Goal: Task Accomplishment & Management: Use online tool/utility

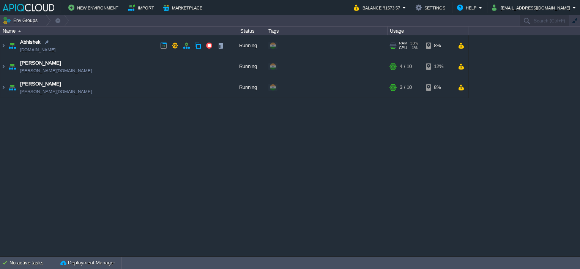
click at [109, 51] on td "Abhishek [DOMAIN_NAME]" at bounding box center [114, 45] width 228 height 21
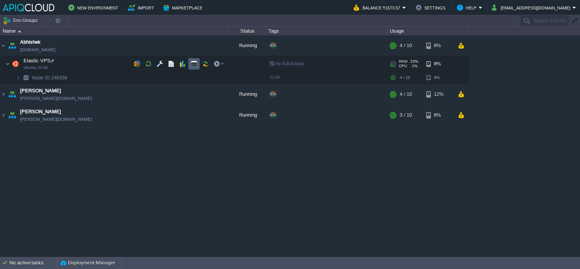
click at [193, 61] on button "button" at bounding box center [194, 63] width 7 height 7
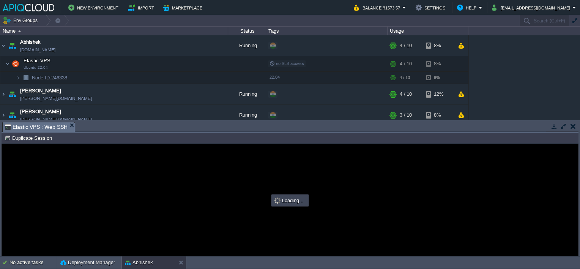
type input "#000000"
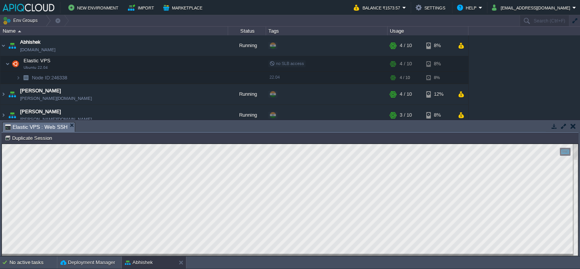
click at [2, 144] on html "Copy: Ctrl + Shift + C Paste: Ctrl + V Settings: Ctrl + Shift + Alt 0" at bounding box center [290, 144] width 577 height 0
type textarea "Error in /etc/nanorc on line 243: Error expanding /usr/share/nano/*.nanorc: No …"
click at [397, 125] on button "button" at bounding box center [573, 126] width 5 height 7
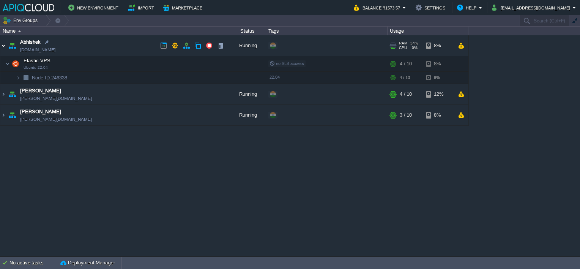
click at [4, 43] on img at bounding box center [3, 45] width 6 height 21
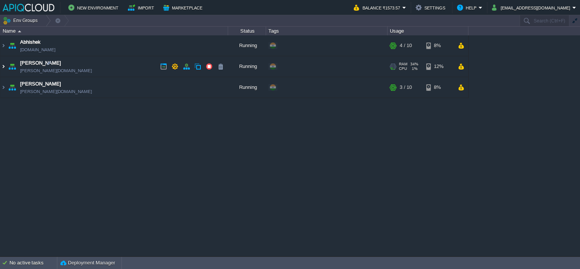
click at [3, 67] on img at bounding box center [3, 66] width 6 height 21
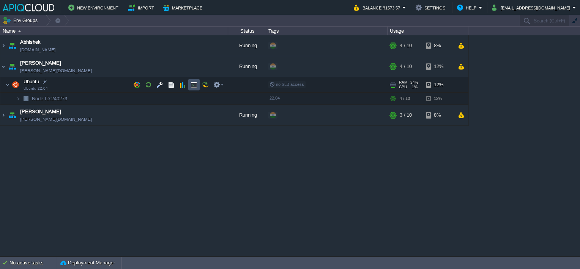
click at [195, 84] on button "button" at bounding box center [194, 84] width 7 height 7
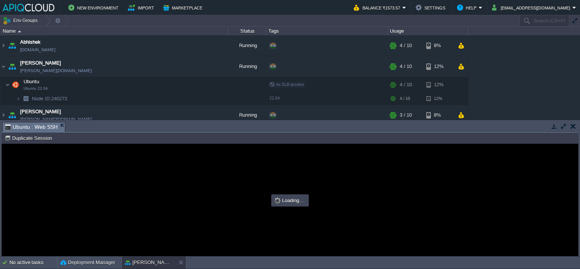
scroll to position [0, 0]
type input "#000000"
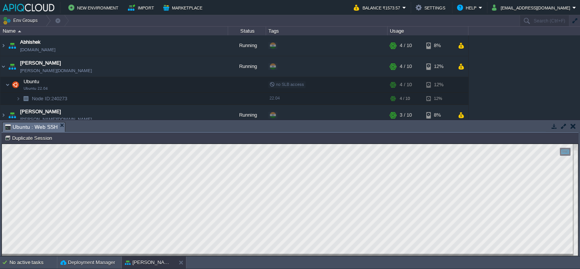
click at [397, 127] on button "button" at bounding box center [573, 126] width 5 height 7
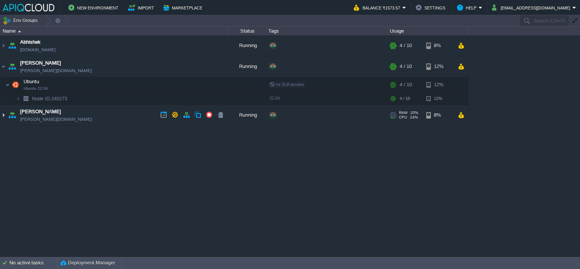
click at [0, 115] on img at bounding box center [3, 115] width 6 height 21
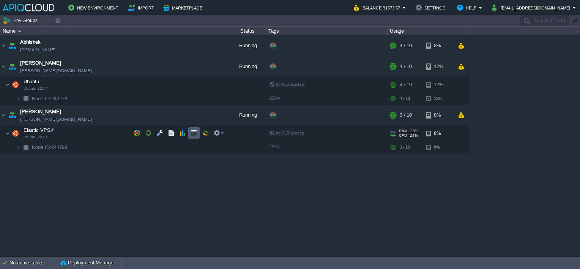
click at [194, 134] on button "button" at bounding box center [194, 133] width 7 height 7
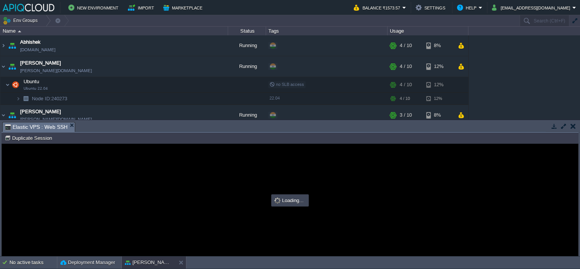
type input "#000000"
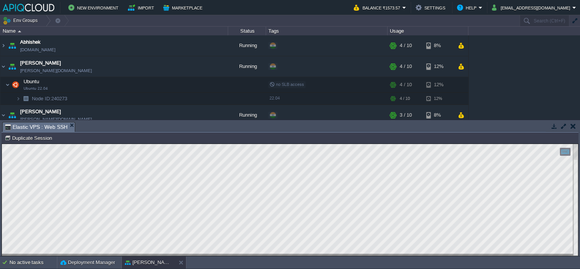
click at [397, 123] on button "button" at bounding box center [573, 126] width 5 height 7
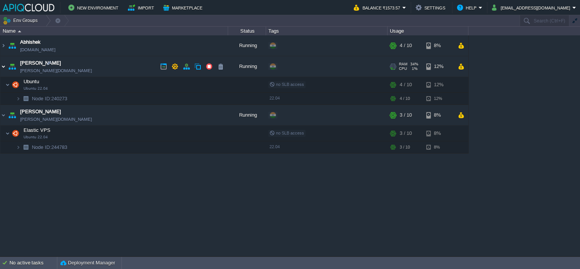
click at [5, 66] on img at bounding box center [3, 66] width 6 height 21
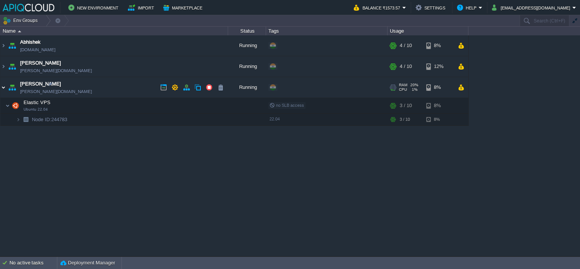
click at [2, 87] on img at bounding box center [3, 87] width 6 height 21
